Goal: Task Accomplishment & Management: Use online tool/utility

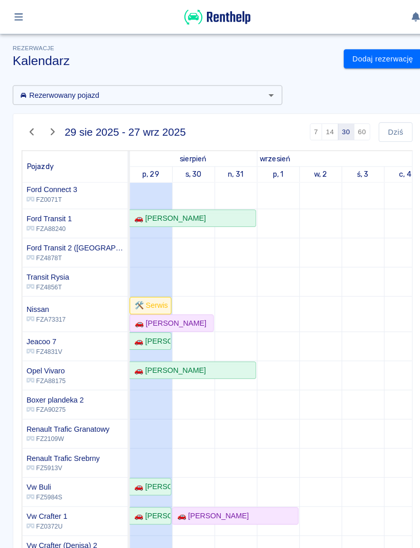
scroll to position [172, 0]
click at [162, 326] on div "🚗 [PERSON_NAME]" at bounding box center [145, 329] width 39 height 11
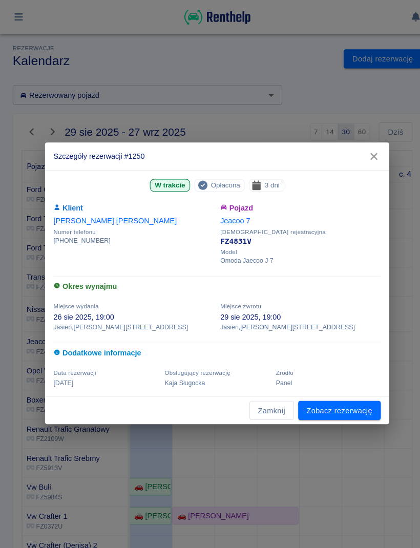
click at [267, 399] on button "Zamknij" at bounding box center [262, 397] width 43 height 19
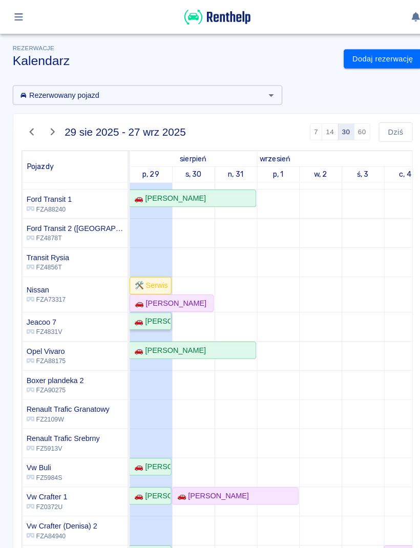
scroll to position [191, 0]
click at [163, 451] on div "🚗 [PERSON_NAME]" at bounding box center [145, 451] width 39 height 11
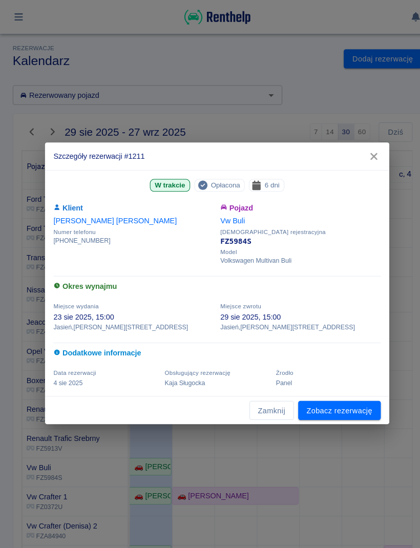
click at [272, 399] on button "Zamknij" at bounding box center [262, 397] width 43 height 19
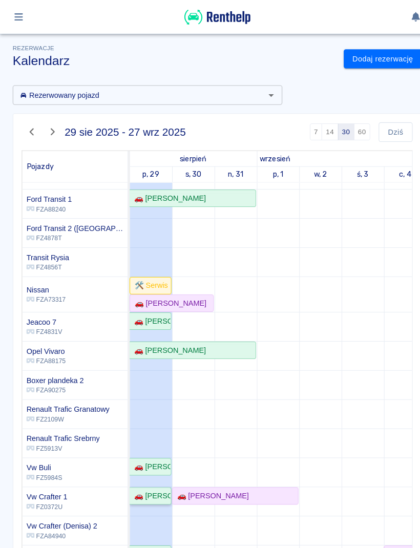
click at [150, 483] on div "🚗 [PERSON_NAME]" at bounding box center [145, 480] width 39 height 11
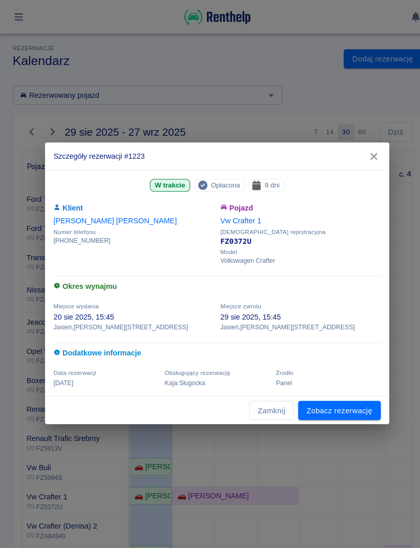
click at [277, 394] on button "Zamknij" at bounding box center [262, 397] width 43 height 19
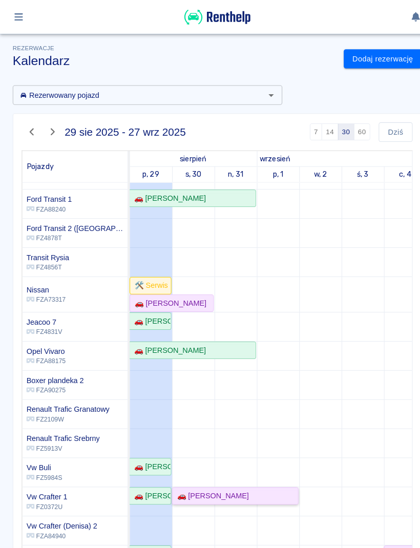
click at [257, 475] on div "🚗 [PERSON_NAME]" at bounding box center [228, 480] width 120 height 11
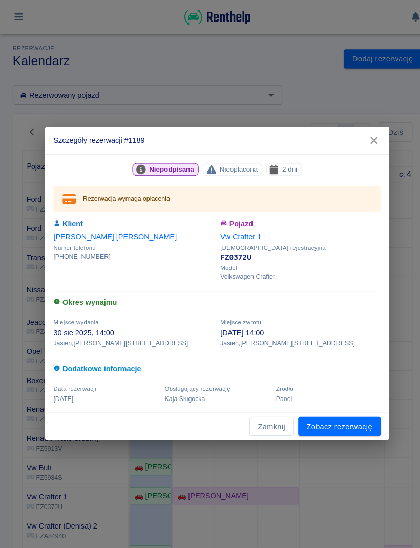
click at [275, 416] on button "Zamknij" at bounding box center [262, 412] width 43 height 19
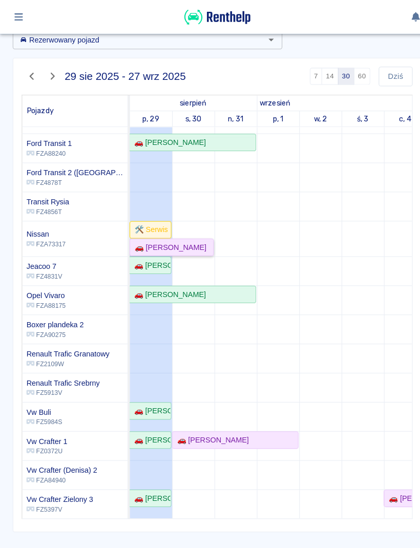
click at [186, 236] on div "🚗 [PERSON_NAME]" at bounding box center [163, 239] width 73 height 11
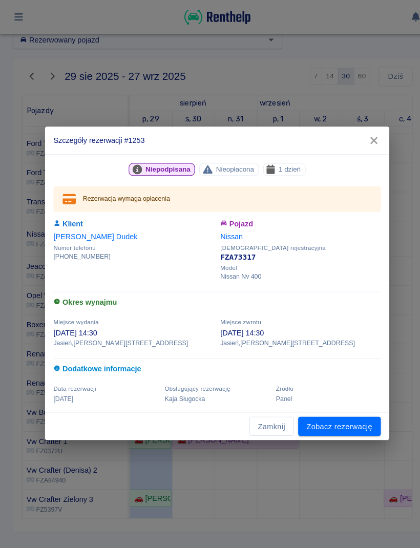
click at [344, 413] on link "Zobacz rezerwację" at bounding box center [329, 412] width 80 height 19
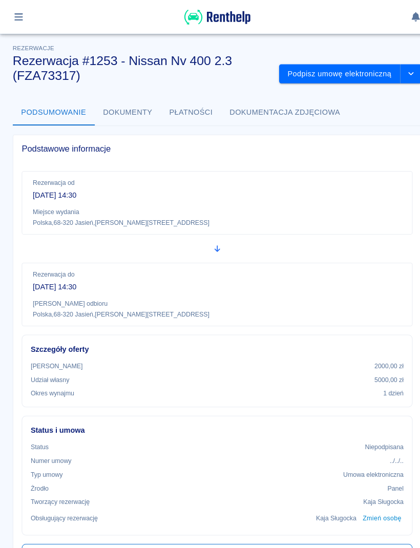
click at [339, 73] on button "Podpisz umowę elektroniczną" at bounding box center [328, 71] width 117 height 19
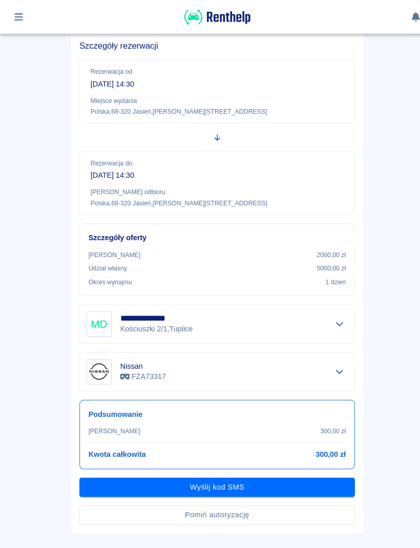
click at [275, 500] on button "Pomiń autoryzację" at bounding box center [210, 498] width 267 height 19
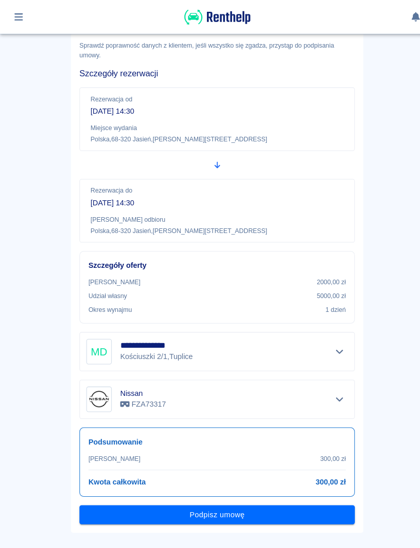
click at [260, 497] on button "Podpisz umowę" at bounding box center [210, 498] width 267 height 19
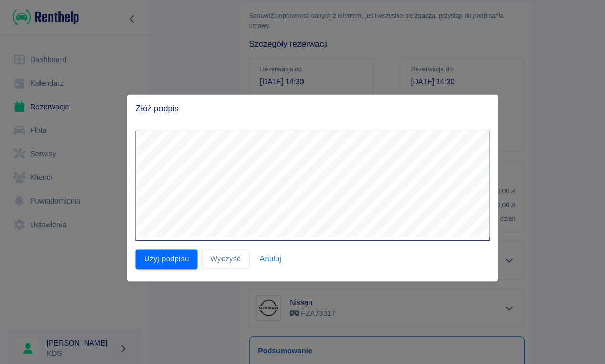
click at [164, 256] on button "Użyj podpisu" at bounding box center [161, 250] width 60 height 19
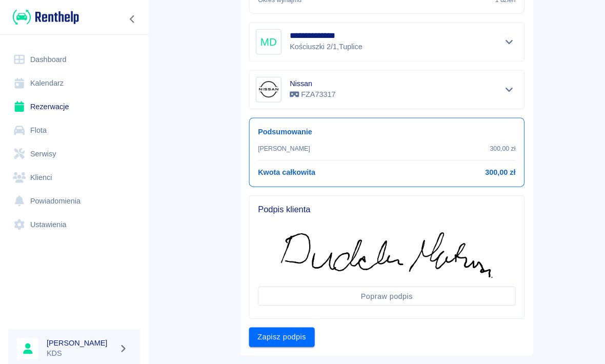
click at [286, 317] on button "Zapisz podpis" at bounding box center [273, 326] width 64 height 19
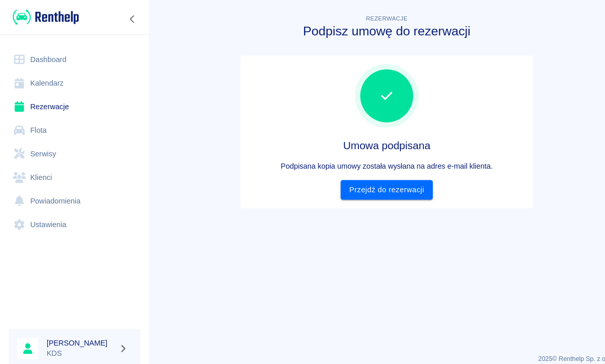
click at [395, 191] on link "Przejdź do rezerwacji" at bounding box center [374, 183] width 89 height 19
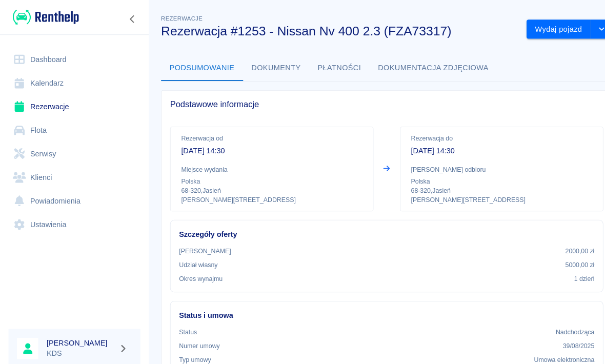
click at [420, 36] on button "Wydaj pojazd" at bounding box center [540, 28] width 63 height 19
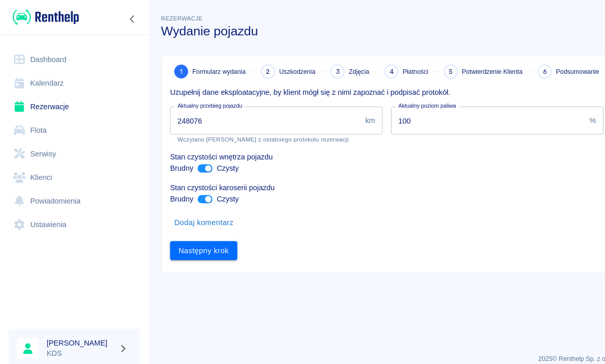
click at [248, 106] on input "248076" at bounding box center [257, 116] width 185 height 27
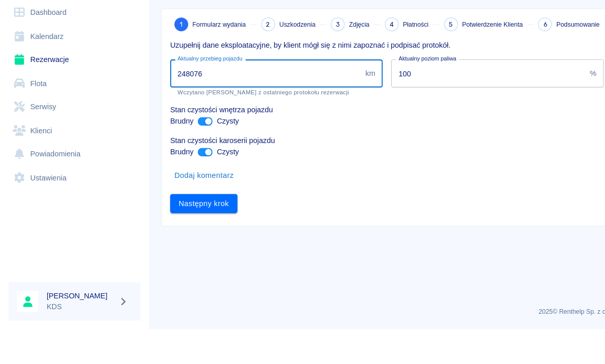
click at [296, 103] on input "248076" at bounding box center [257, 116] width 185 height 27
type input "248402"
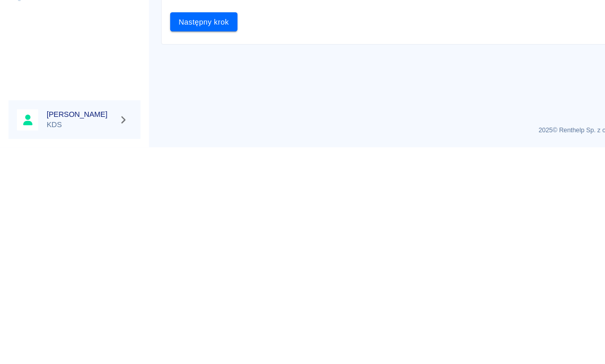
click at [212, 233] on button "Następny krok" at bounding box center [197, 242] width 65 height 19
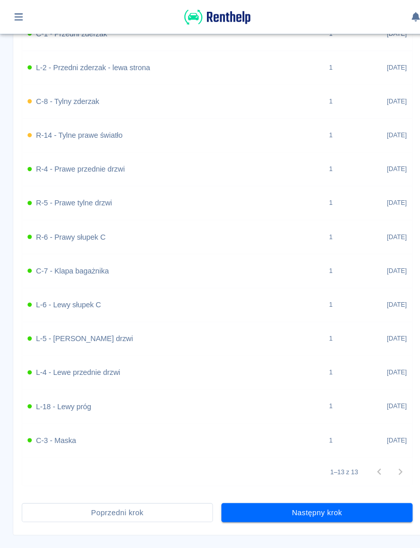
scroll to position [465, 0]
click at [343, 490] on button "Następny krok" at bounding box center [306, 496] width 185 height 19
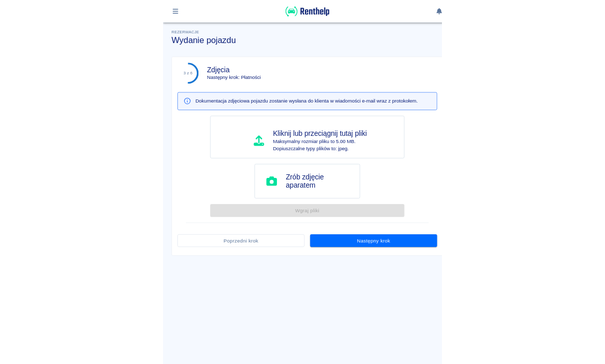
scroll to position [0, 0]
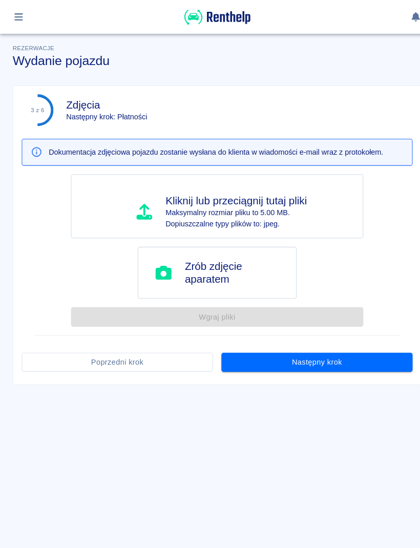
click at [363, 353] on button "Następny krok" at bounding box center [306, 350] width 185 height 19
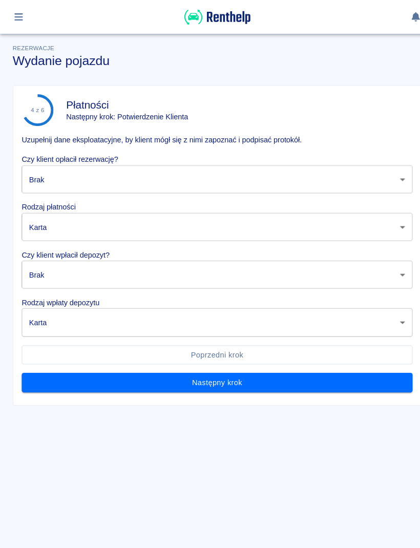
click at [366, 175] on body "Używamy plików Cookies, by zapewnić Ci najlepsze możliwe doświadczenie. Aby dow…" at bounding box center [210, 274] width 420 height 548
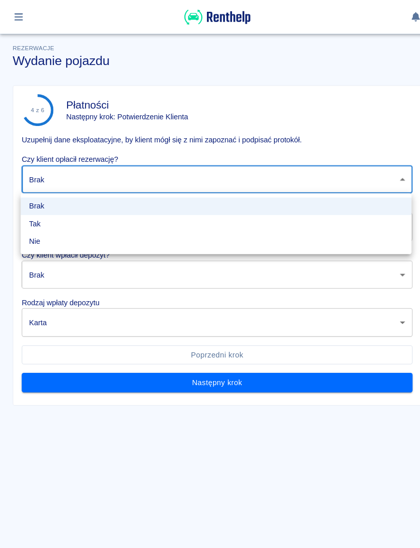
click at [189, 219] on li "Tak" at bounding box center [209, 216] width 378 height 17
type input "true"
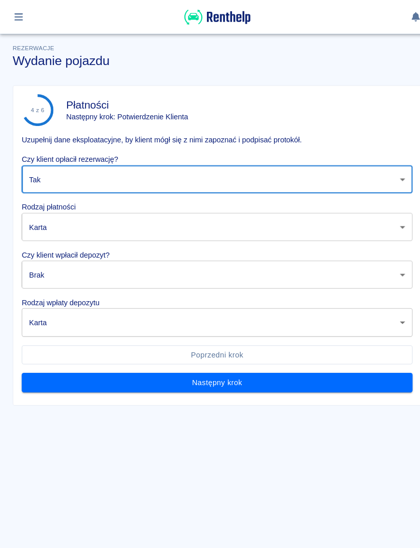
click at [106, 220] on body "Używamy plików Cookies, by zapewnić Ci najlepsze możliwe doświadczenie. Aby dow…" at bounding box center [210, 274] width 420 height 548
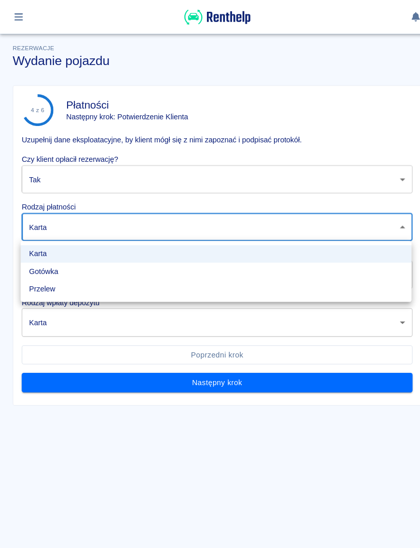
click at [75, 262] on li "Gotówka" at bounding box center [209, 262] width 378 height 17
type input "cash"
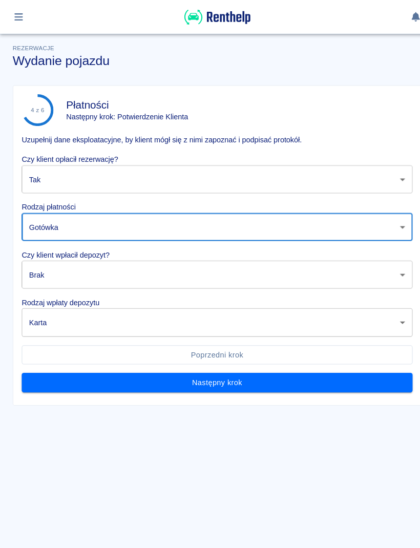
click at [91, 266] on body "Używamy plików Cookies, by zapewnić Ci najlepsze możliwe doświadczenie. Aby dow…" at bounding box center [210, 274] width 420 height 548
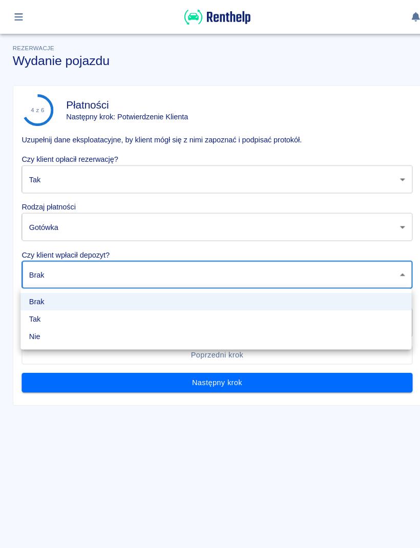
click at [68, 305] on li "Tak" at bounding box center [209, 308] width 378 height 17
type input "true"
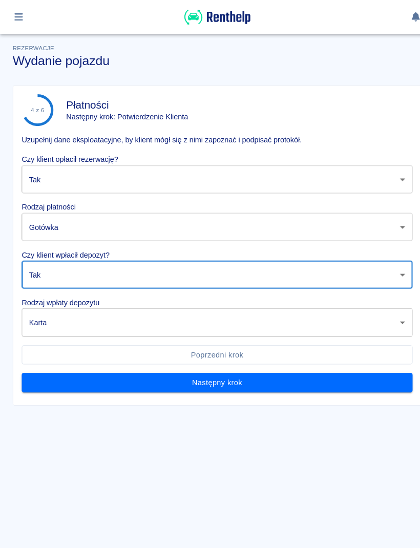
click at [86, 310] on body "Używamy plików Cookies, by zapewnić Ci najlepsze możliwe doświadczenie. Aby dow…" at bounding box center [210, 274] width 420 height 548
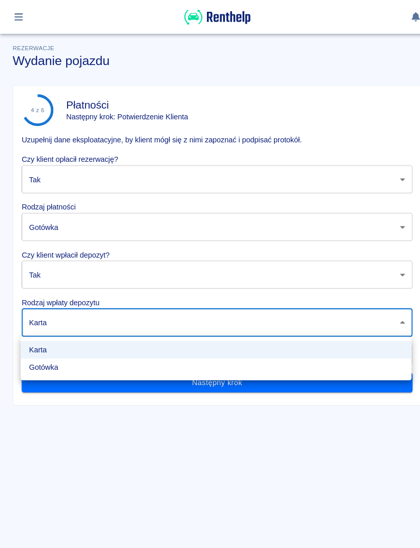
click at [75, 356] on li "Gotówka" at bounding box center [209, 355] width 378 height 17
type input "cash"
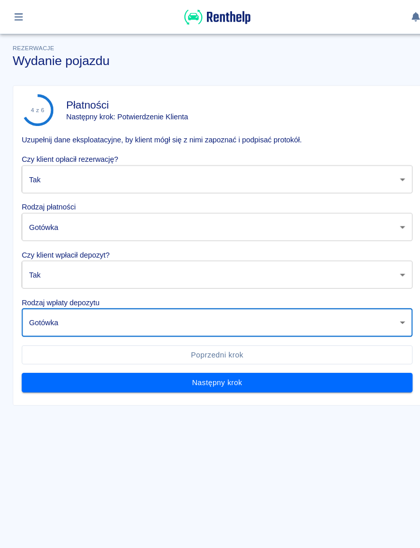
click at [201, 367] on button "Następny krok" at bounding box center [210, 370] width 378 height 19
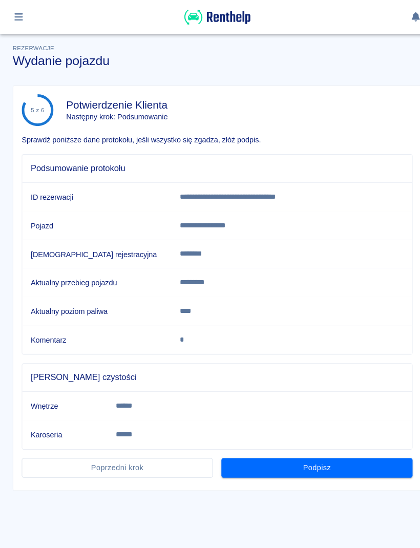
click at [307, 445] on button "Podpisz" at bounding box center [306, 452] width 185 height 19
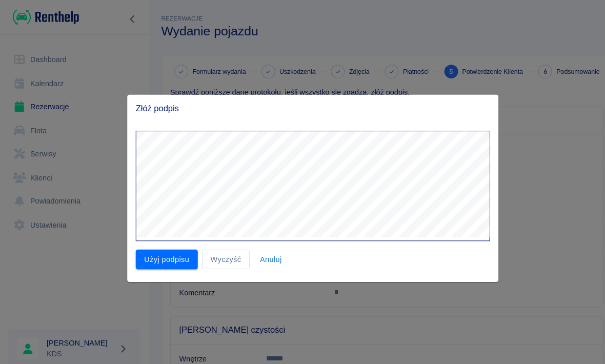
click at [178, 257] on button "Użyj podpisu" at bounding box center [161, 250] width 60 height 19
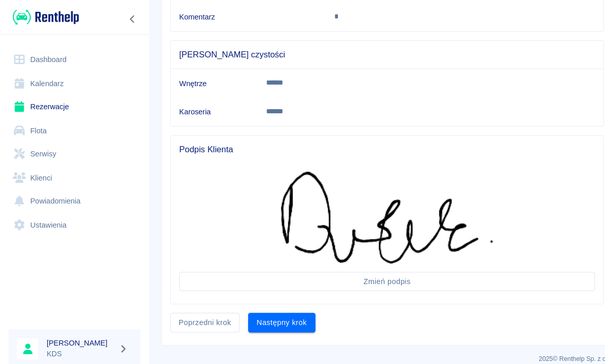
scroll to position [266, 0]
click at [378, 272] on button "Zmień podpis" at bounding box center [374, 272] width 402 height 19
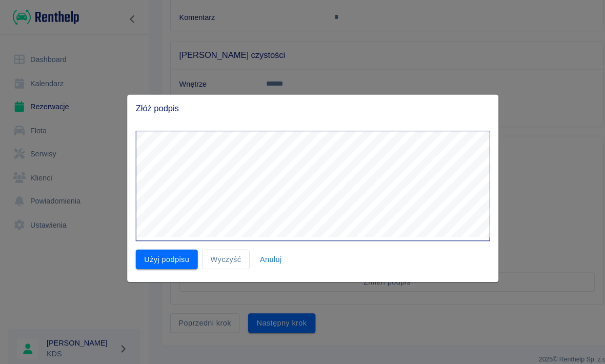
click at [220, 250] on button "Wyczyść" at bounding box center [218, 250] width 46 height 19
click at [230, 253] on button "Wyczyść" at bounding box center [218, 250] width 46 height 19
click at [228, 250] on button "Wyczyść" at bounding box center [218, 250] width 46 height 19
click at [165, 257] on button "Użyj podpisu" at bounding box center [161, 250] width 60 height 19
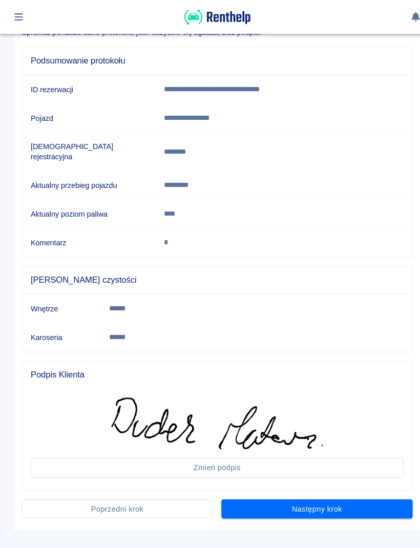
scroll to position [94, 0]
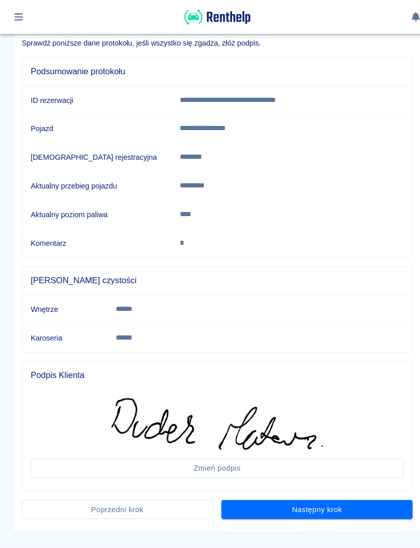
click at [323, 500] on button "Następny krok" at bounding box center [306, 493] width 185 height 19
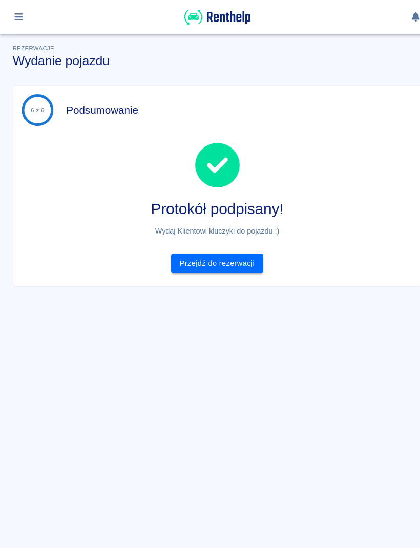
scroll to position [0, 0]
click at [248, 256] on link "Przejdź do rezerwacji" at bounding box center [210, 255] width 89 height 19
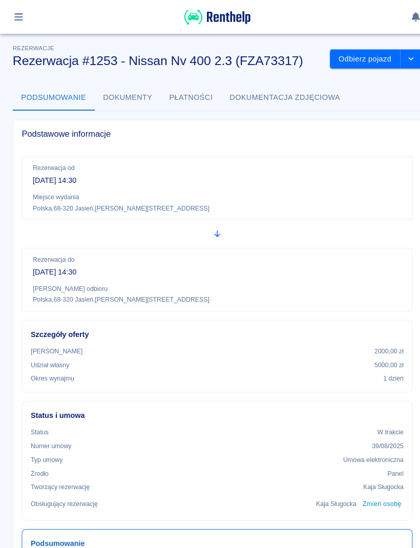
click at [233, 19] on img at bounding box center [210, 16] width 64 height 17
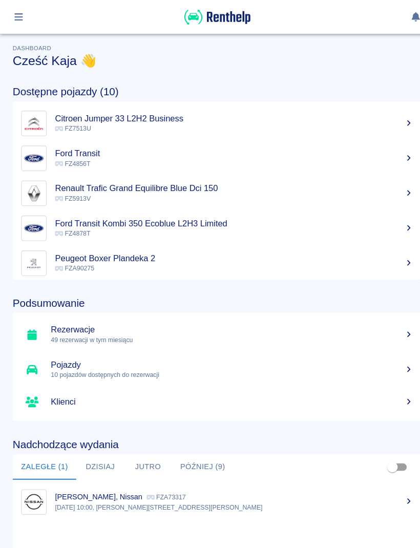
click at [212, 485] on div "Darek Skarbówka, Nissan FZA73317" at bounding box center [226, 481] width 346 height 11
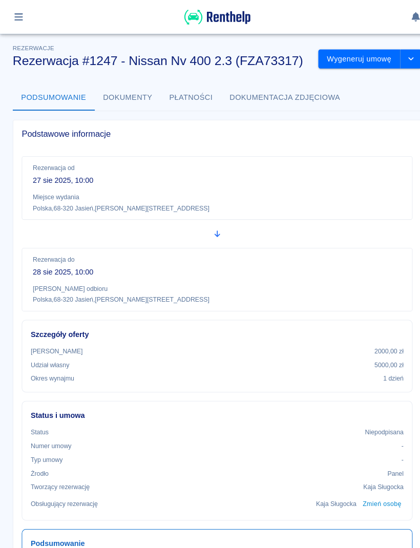
click at [399, 62] on button "drop-down" at bounding box center [397, 57] width 21 height 19
click at [235, 23] on img at bounding box center [210, 16] width 64 height 17
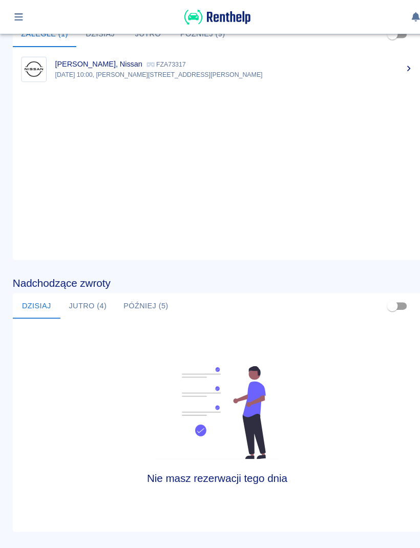
scroll to position [419, 0]
click at [15, 24] on button "button" at bounding box center [18, 16] width 20 height 17
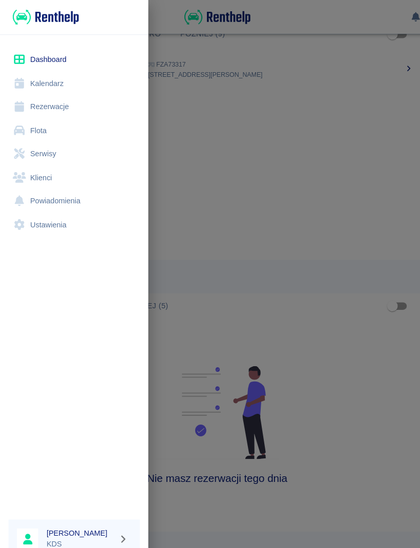
click at [43, 87] on link "Kalendarz" at bounding box center [71, 80] width 127 height 23
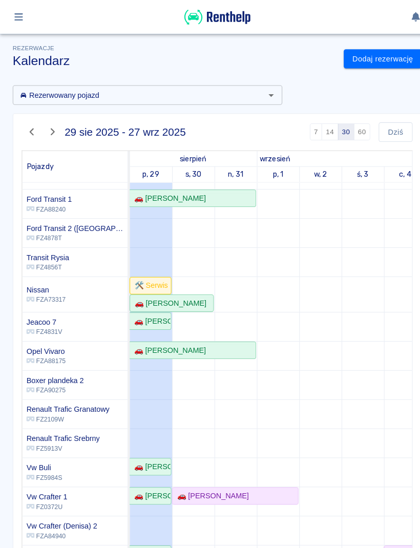
scroll to position [191, 0]
click at [152, 454] on div "🚗 [PERSON_NAME]" at bounding box center [145, 451] width 39 height 11
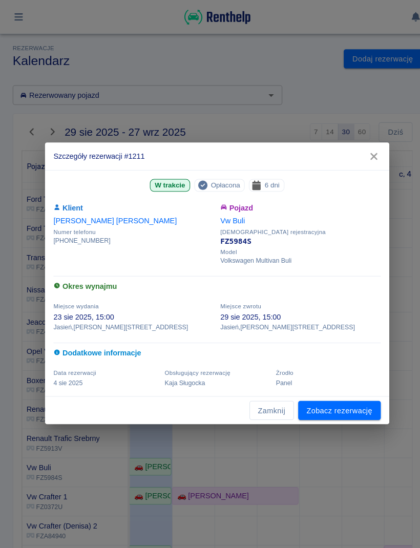
click at [339, 399] on link "Zobacz rezerwację" at bounding box center [329, 397] width 80 height 19
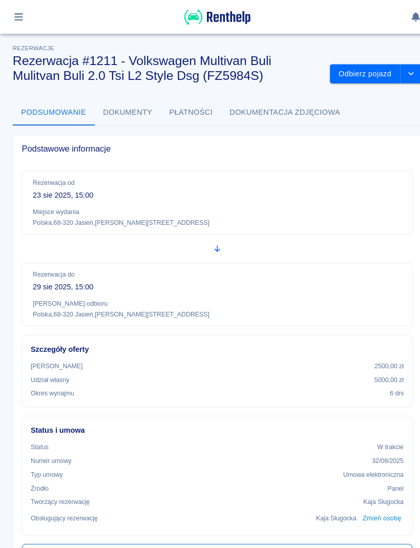
click at [361, 68] on button "Odbierz pojazd" at bounding box center [353, 71] width 68 height 19
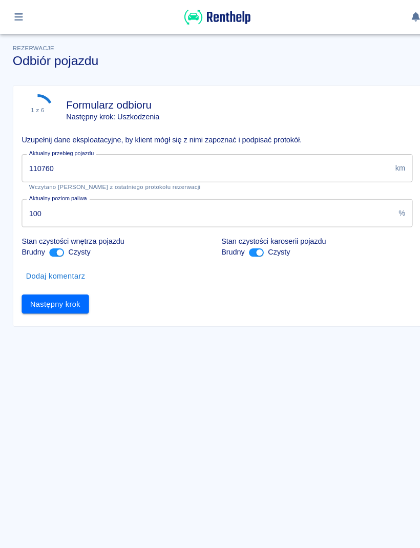
click at [177, 165] on input "110760" at bounding box center [199, 162] width 357 height 27
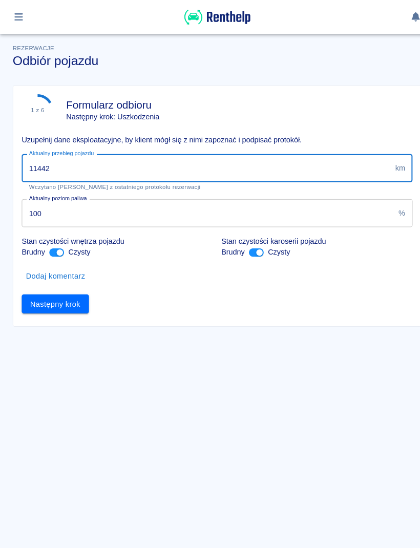
type input "114428"
click at [75, 296] on button "Następny krok" at bounding box center [53, 294] width 65 height 19
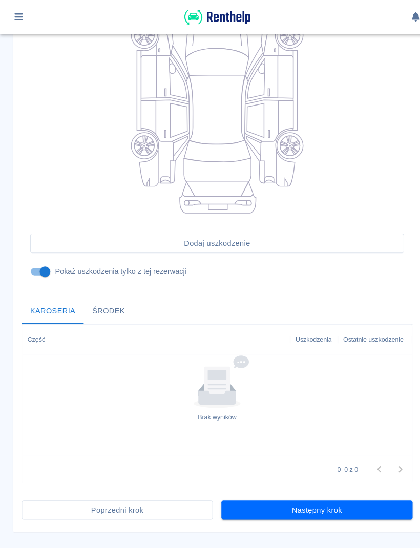
scroll to position [163, 0]
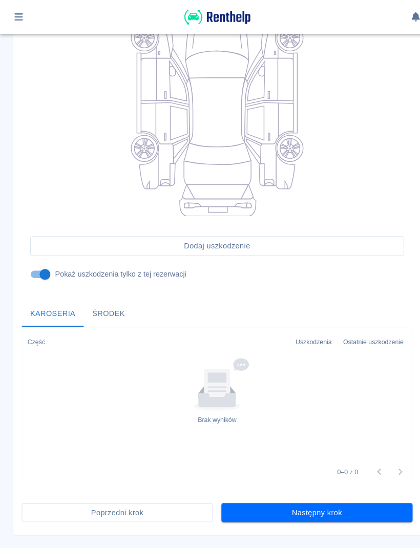
click at [374, 501] on button "Następny krok" at bounding box center [306, 496] width 185 height 19
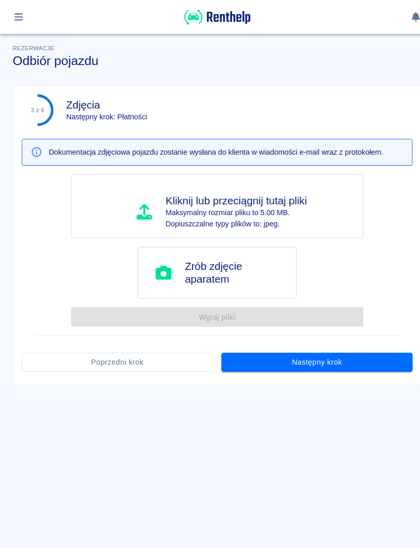
click at [365, 355] on button "Następny krok" at bounding box center [306, 350] width 185 height 19
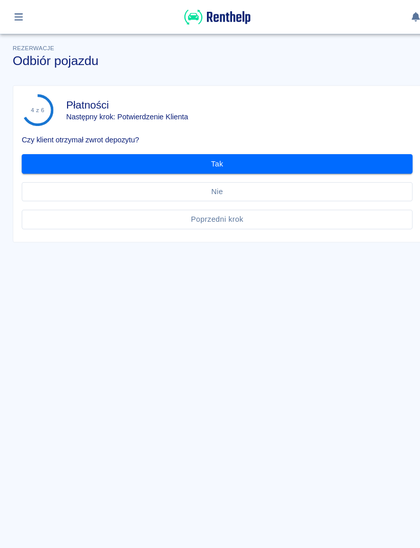
click at [333, 157] on button "Tak" at bounding box center [210, 158] width 378 height 19
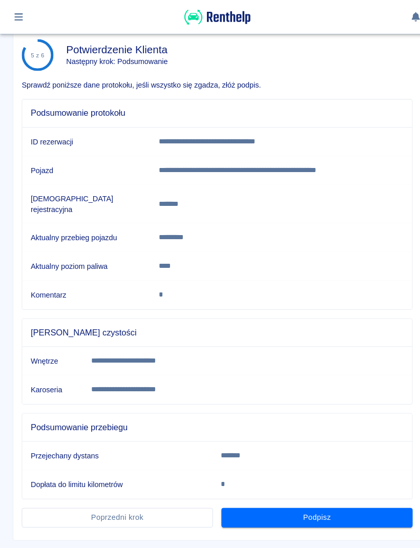
scroll to position [52, 0]
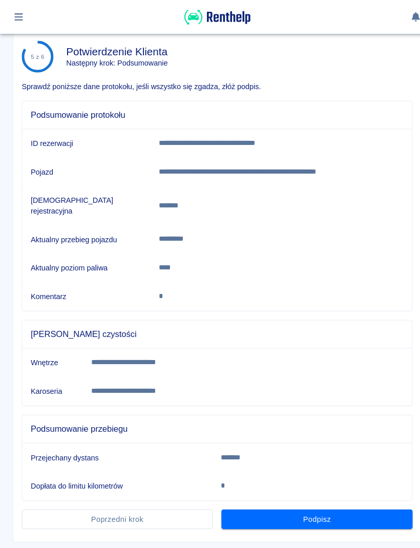
click at [174, 493] on button "Poprzedni krok" at bounding box center [113, 502] width 185 height 19
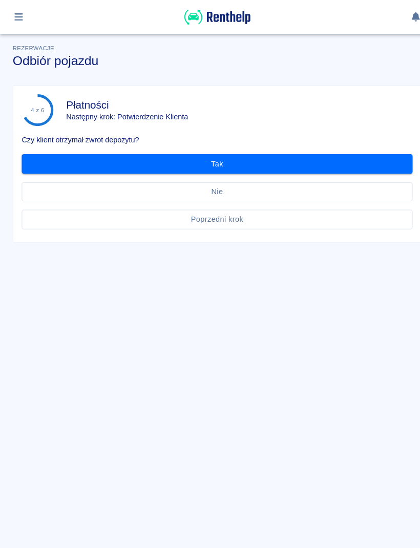
click at [305, 164] on button "Tak" at bounding box center [210, 158] width 378 height 19
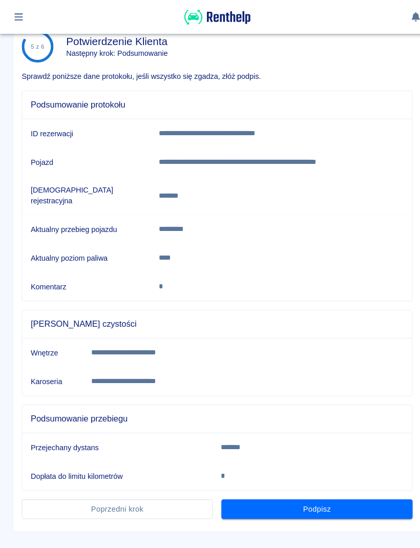
scroll to position [52, 0]
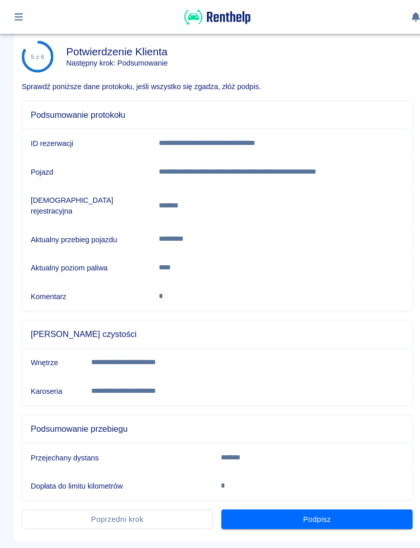
click at [335, 501] on button "Podpisz" at bounding box center [306, 502] width 185 height 19
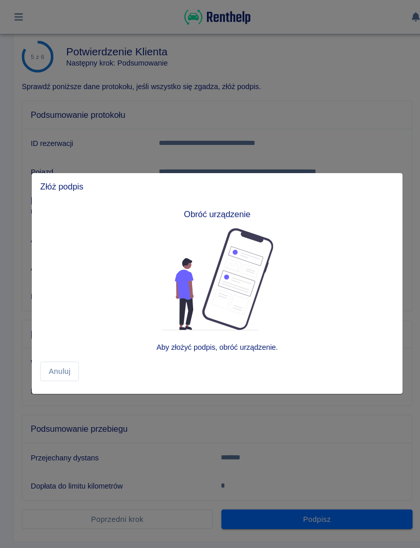
click at [238, 424] on div at bounding box center [210, 274] width 420 height 548
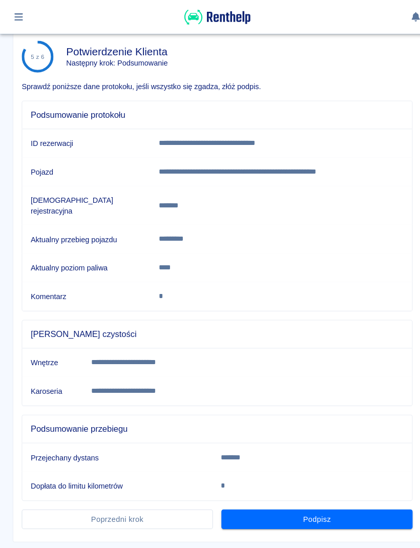
click at [357, 500] on button "Podpisz" at bounding box center [306, 502] width 185 height 19
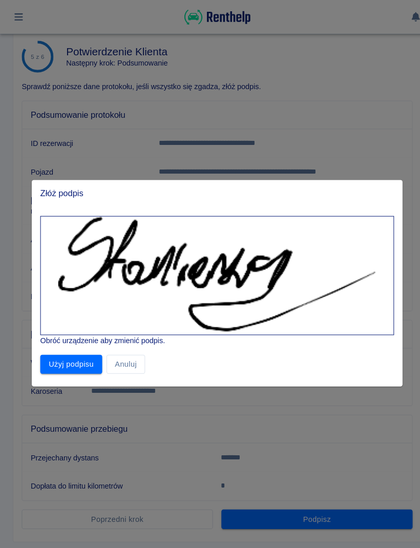
click at [78, 349] on button "Użyj podpisu" at bounding box center [69, 352] width 60 height 19
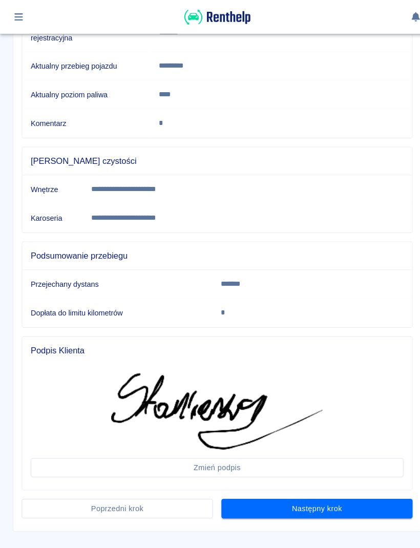
scroll to position [209, 0]
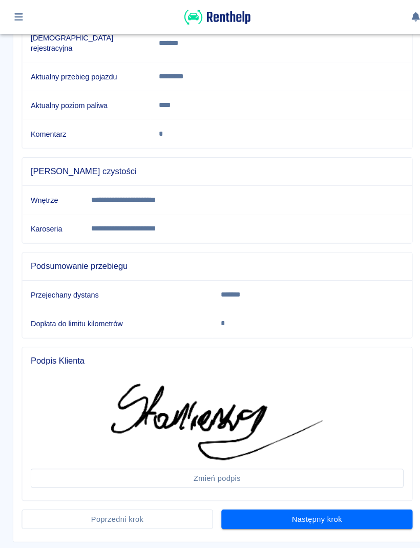
click at [352, 499] on button "Następny krok" at bounding box center [306, 502] width 185 height 19
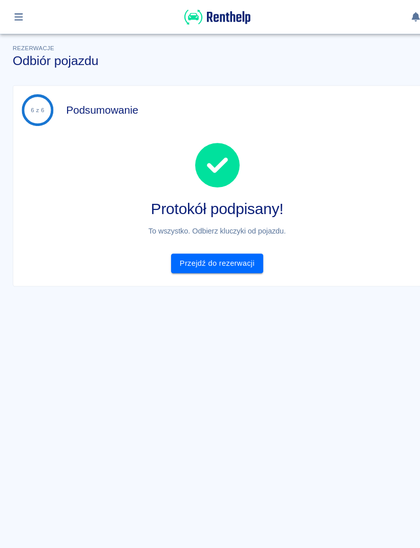
scroll to position [0, 0]
click at [235, 261] on link "Przejdź do rezerwacji" at bounding box center [210, 255] width 89 height 19
